Goal: Task Accomplishment & Management: Check status

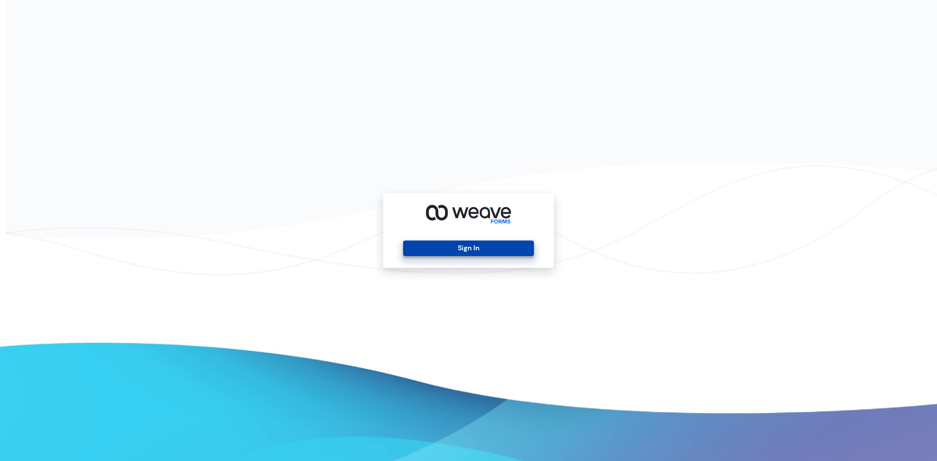
click at [445, 246] on button "Sign In" at bounding box center [468, 249] width 130 height 16
